Goal: Task Accomplishment & Management: Manage account settings

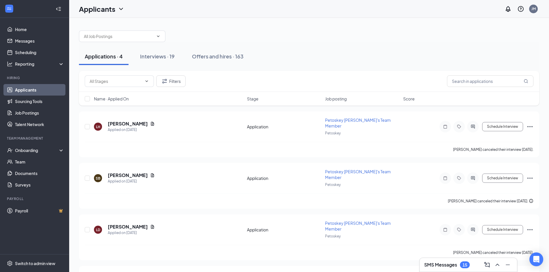
click at [116, 64] on button "Applications · 4" at bounding box center [104, 56] width 50 height 17
click at [167, 52] on button "Interviews · 19" at bounding box center [157, 56] width 46 height 17
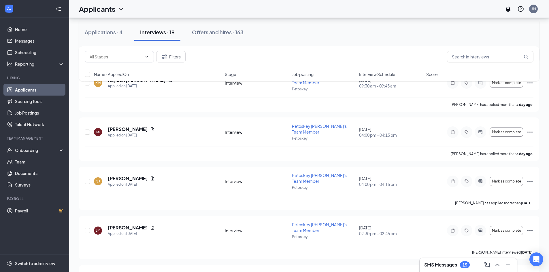
scroll to position [115, 0]
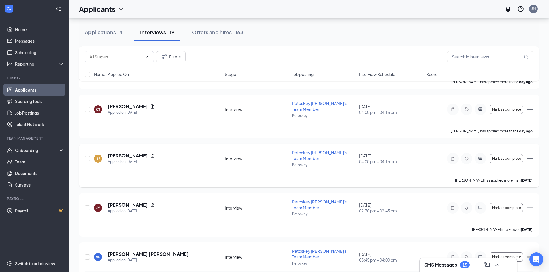
click at [171, 153] on div "[PERSON_NAME] Applied on [DATE]" at bounding box center [157, 159] width 127 height 12
drag, startPoint x: 118, startPoint y: 128, endPoint x: 119, endPoint y: 131, distance: 3.4
click at [118, 144] on div "[PERSON_NAME] Applied on [DATE] Interview Petoskey [PERSON_NAME]'s Team Member …" at bounding box center [309, 165] width 460 height 43
click at [125, 159] on div "Applied on [DATE]" at bounding box center [131, 162] width 47 height 6
click at [126, 153] on h5 "[PERSON_NAME]" at bounding box center [128, 156] width 40 height 6
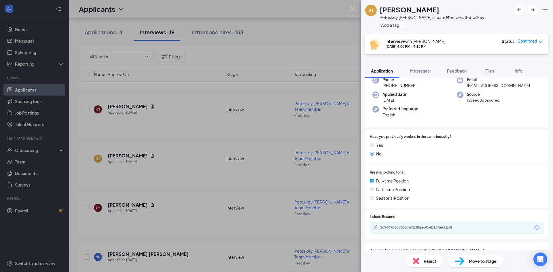
scroll to position [62, 0]
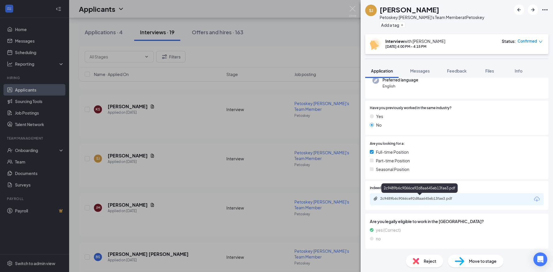
click at [396, 198] on div "2c9489b6c9066ce92d8aa645eb13fae3.pdf" at bounding box center [420, 198] width 81 height 5
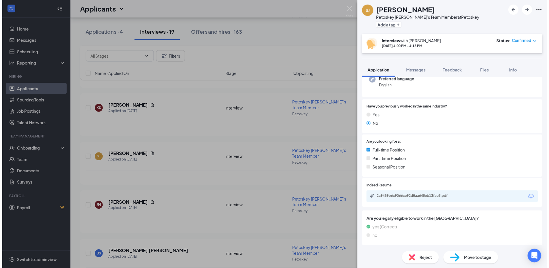
scroll to position [60, 0]
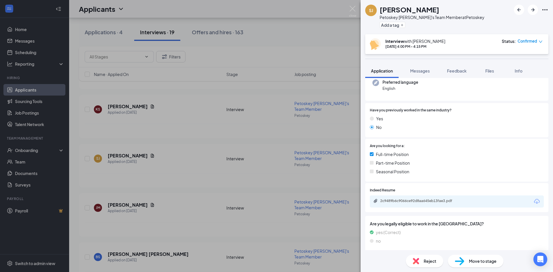
click at [260, 114] on div "SJ [PERSON_NAME] [PERSON_NAME] [PERSON_NAME]'s Team Member at Petoskey Add a ta…" at bounding box center [276, 136] width 553 height 272
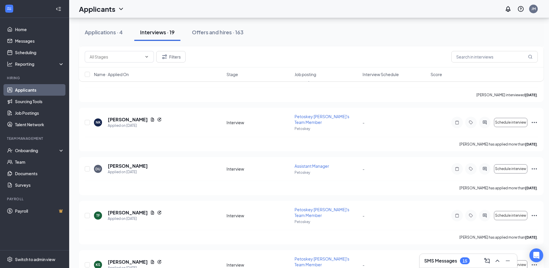
scroll to position [682, 0]
